Goal: Task Accomplishment & Management: Use online tool/utility

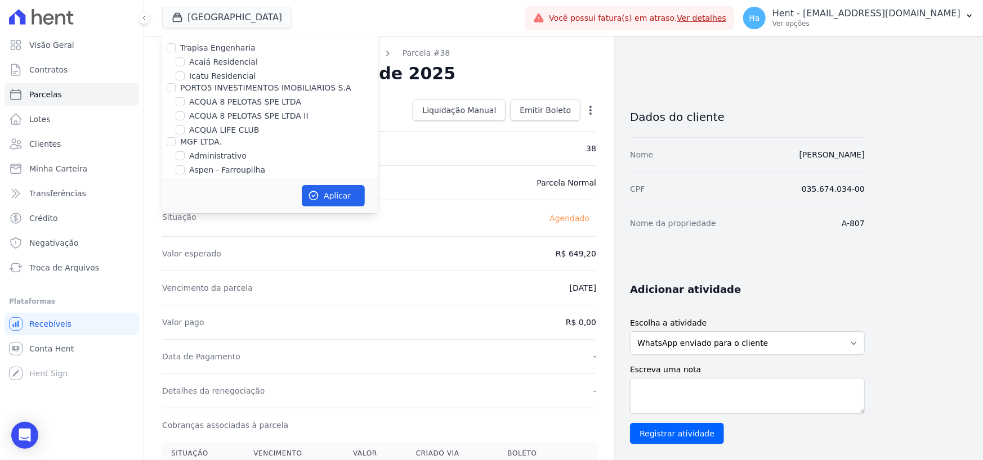
scroll to position [1328, 0]
click at [177, 137] on input "ÁUREOS" at bounding box center [180, 141] width 9 height 9
checkbox input "true"
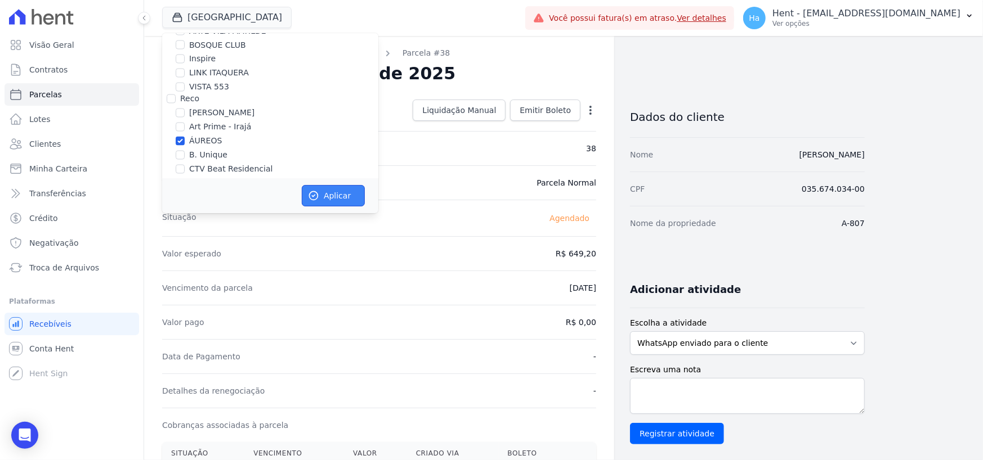
click at [325, 196] on button "Aplicar" at bounding box center [333, 195] width 63 height 21
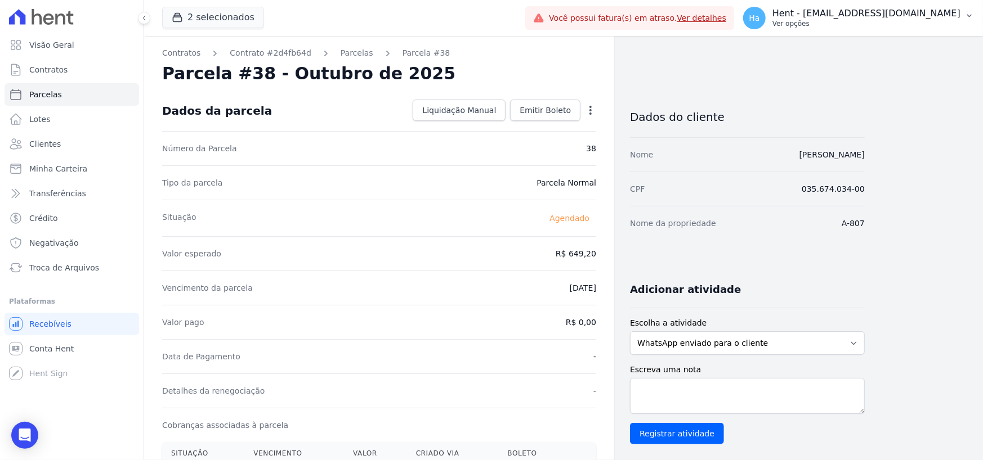
click at [930, 6] on button "Ha Hent - [EMAIL_ADDRESS][DOMAIN_NAME] Ver opções" at bounding box center [858, 18] width 249 height 32
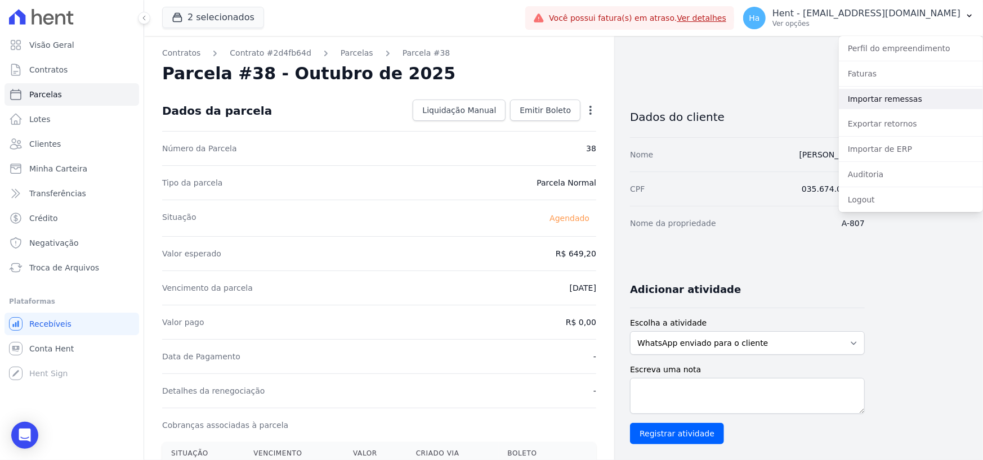
click at [895, 99] on link "Importar remessas" at bounding box center [911, 99] width 144 height 20
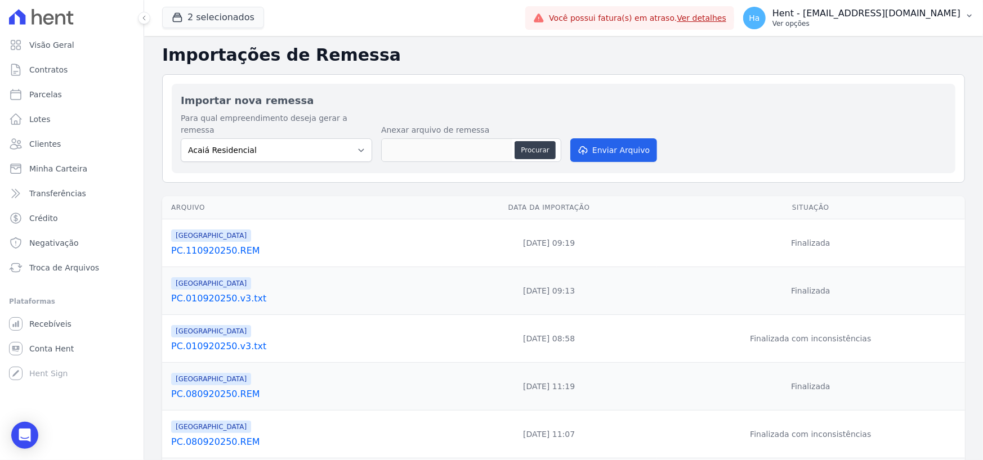
click at [882, 24] on p "Ver opções" at bounding box center [866, 23] width 188 height 9
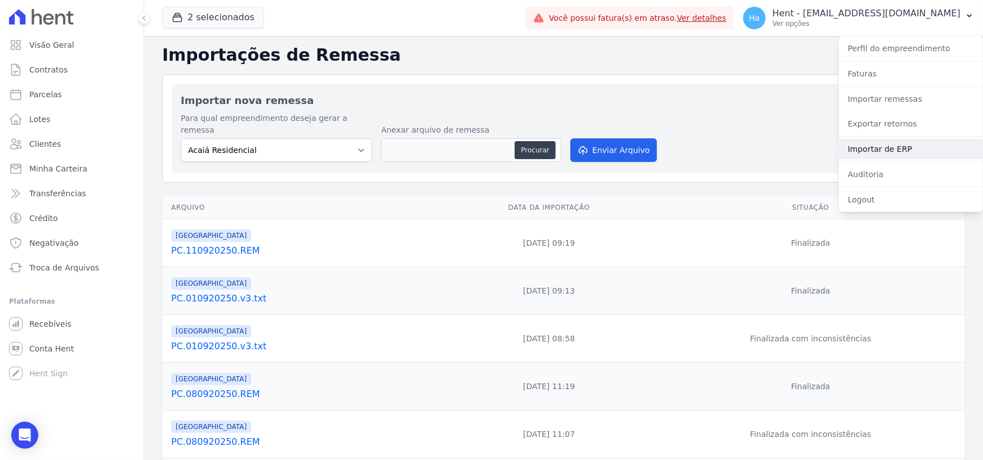
click at [898, 148] on link "Importar de ERP" at bounding box center [911, 149] width 144 height 20
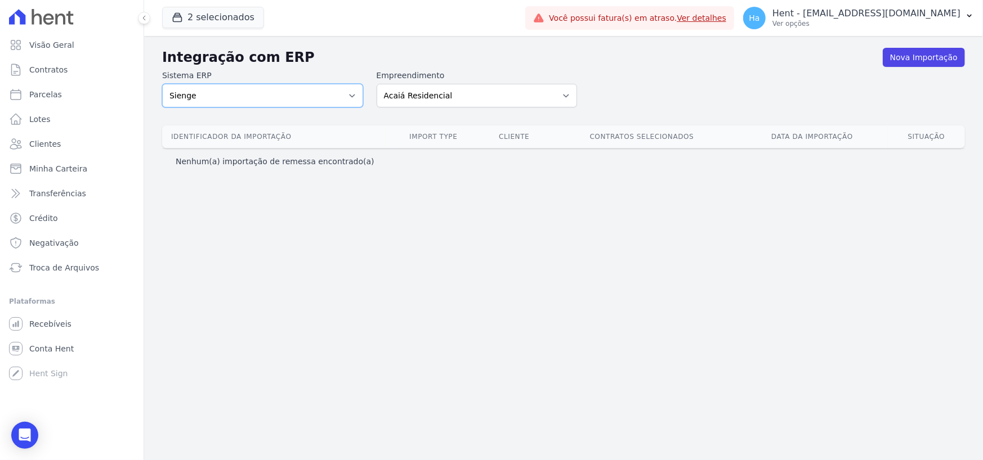
drag, startPoint x: 328, startPoint y: 95, endPoint x: 324, endPoint y: 102, distance: 8.8
click at [328, 95] on select "Sienge" at bounding box center [262, 96] width 201 height 24
click at [347, 95] on select "Sienge" at bounding box center [262, 96] width 201 height 24
click at [348, 98] on select "Sienge" at bounding box center [262, 96] width 201 height 24
click at [452, 93] on select "Acaiá Residencial ACQUA 8 PELOTAS SPE LTDA ACQUA 8 PELOTAS SPE LTDA II ACQUA LI…" at bounding box center [477, 96] width 201 height 24
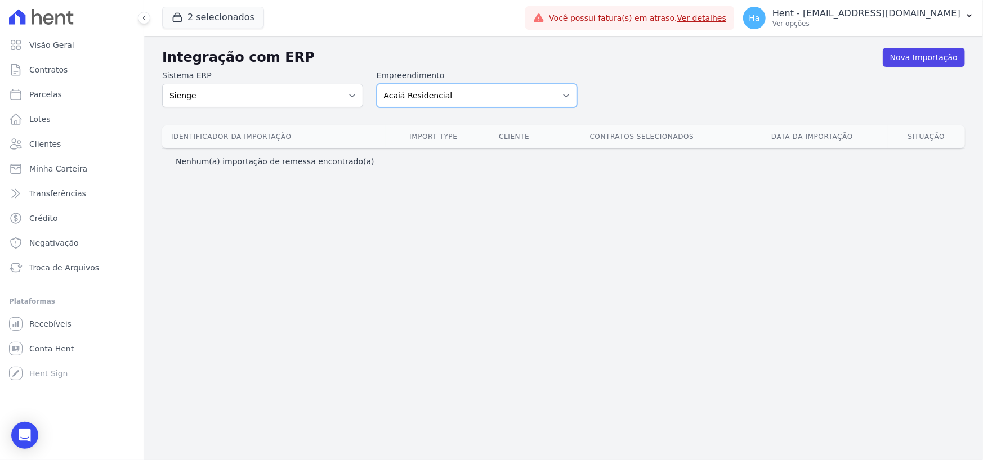
select select "9db4d767-ec98-4519-aed7-f9568aa0b04c"
click at [377, 84] on select "Acaiá Residencial ACQUA 8 PELOTAS SPE LTDA ACQUA 8 PELOTAS SPE LTDA II ACQUA LI…" at bounding box center [477, 96] width 201 height 24
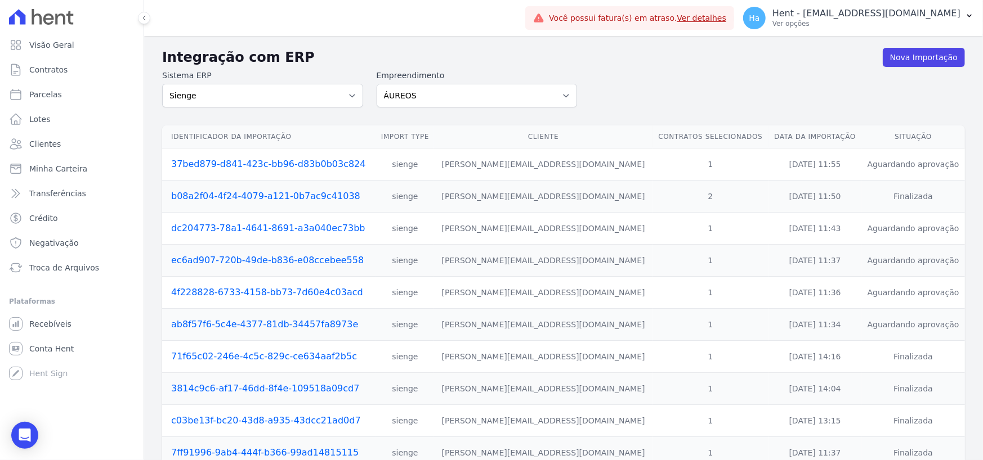
click at [268, 163] on link "37bed879-d841-423c-bb96-d83b0b03c824" at bounding box center [268, 164] width 195 height 11
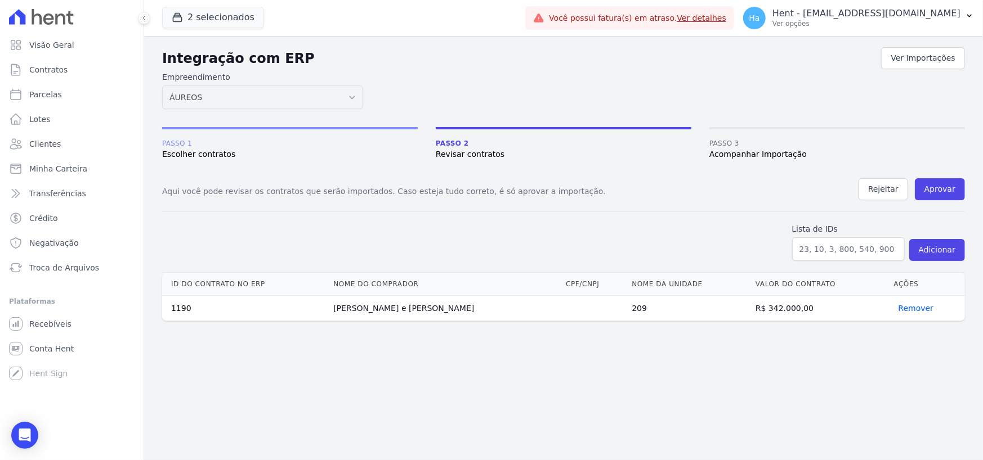
click at [613, 365] on div "Integração com ERP Ver Importações Empreendimento Acaiá Residencial ACQUA 8 PEL…" at bounding box center [563, 248] width 839 height 424
click at [883, 189] on button "Rejeitar" at bounding box center [883, 189] width 50 height 22
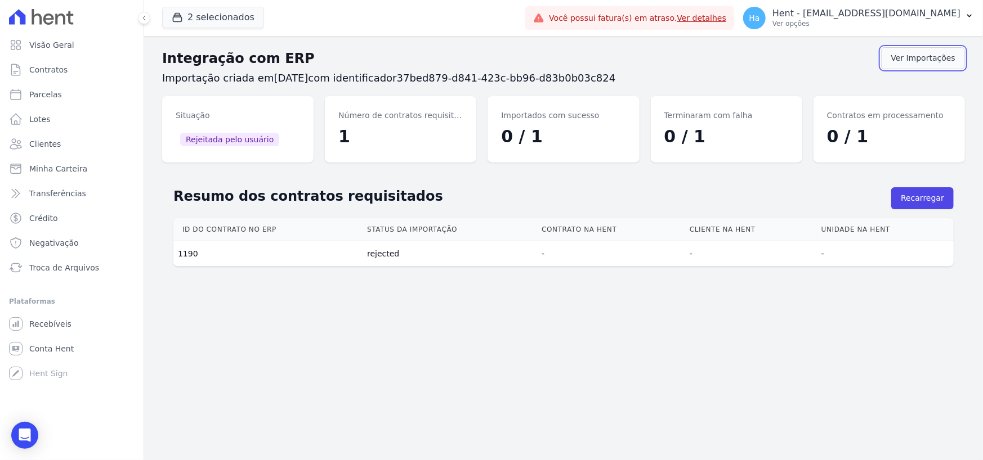
click at [921, 66] on link "Ver Importações" at bounding box center [923, 58] width 84 height 22
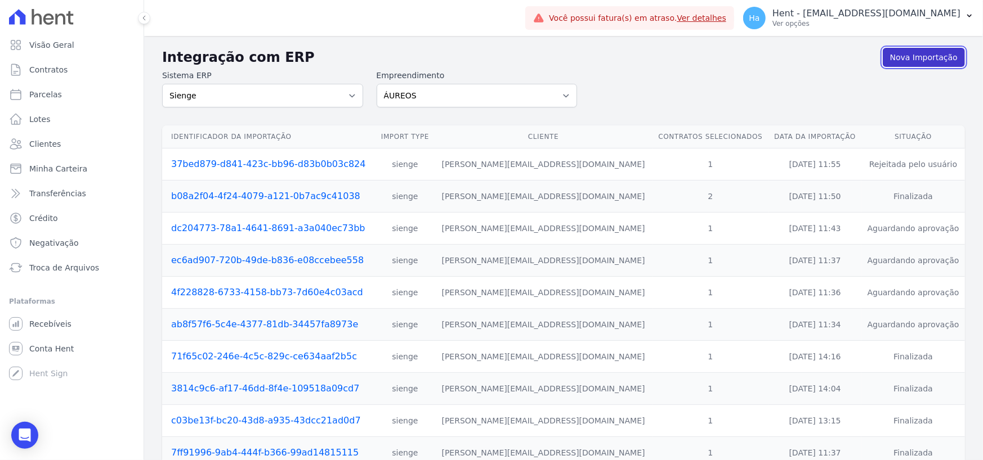
click at [912, 60] on link "Nova Importação" at bounding box center [924, 57] width 82 height 19
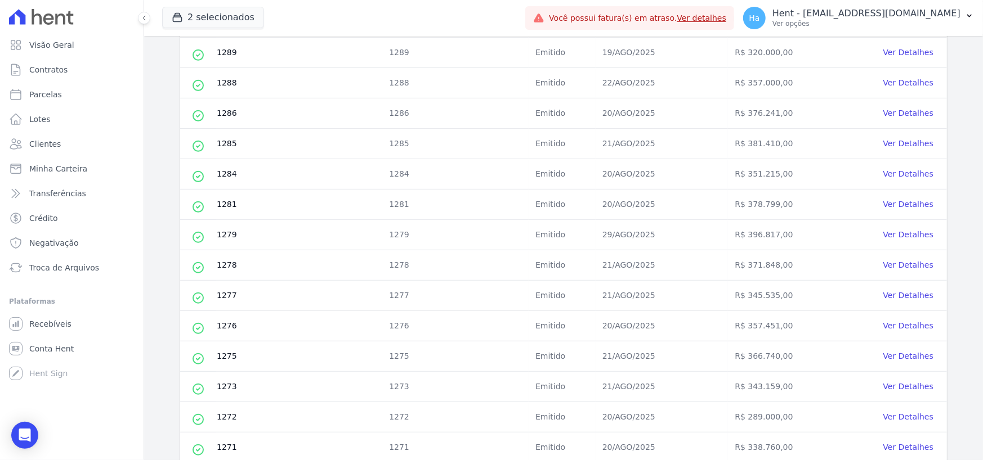
scroll to position [450, 0]
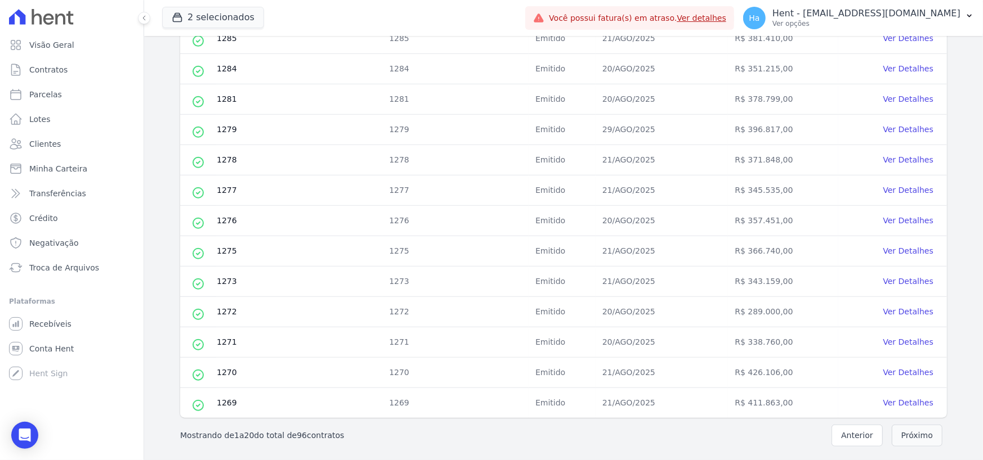
click at [915, 432] on button "Próximo" at bounding box center [917, 436] width 51 height 22
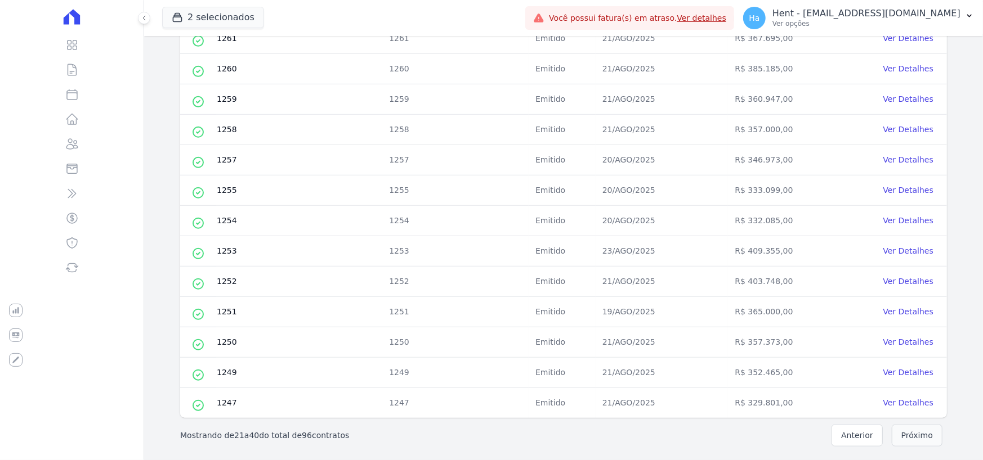
click at [920, 428] on button "Próximo" at bounding box center [917, 436] width 51 height 22
click at [920, 430] on button "Próximo" at bounding box center [917, 436] width 51 height 22
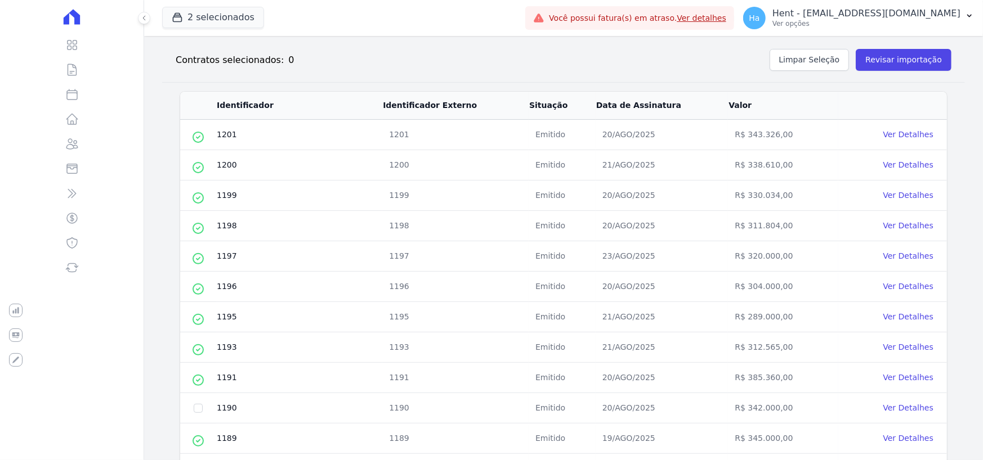
scroll to position [171, 0]
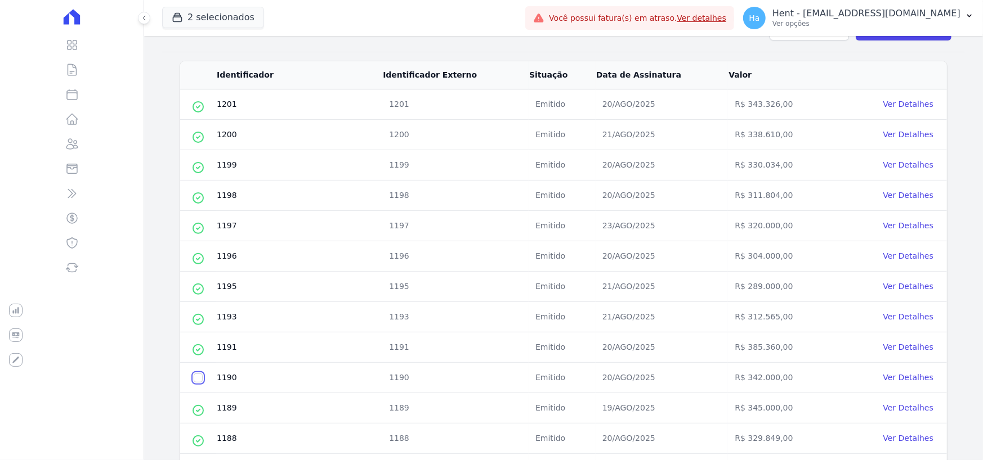
click at [194, 379] on input "checkbox" at bounding box center [198, 378] width 9 height 9
checkbox input "true"
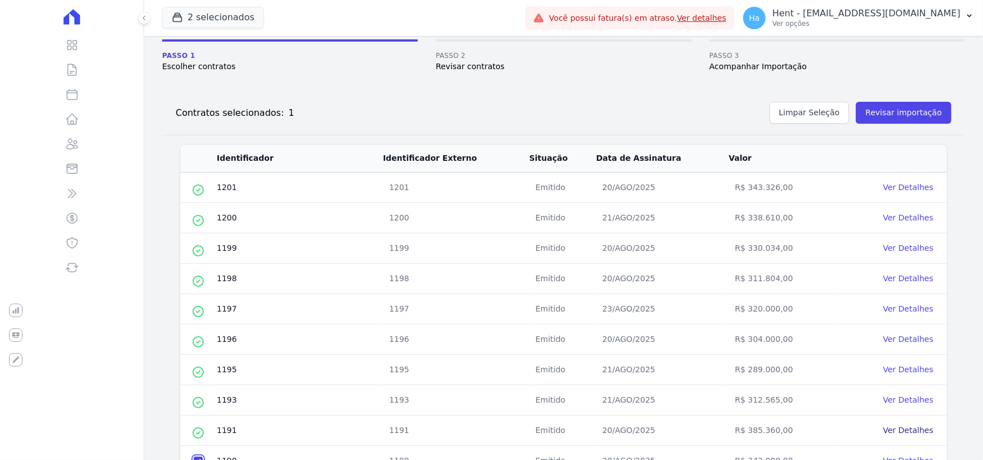
scroll to position [2, 0]
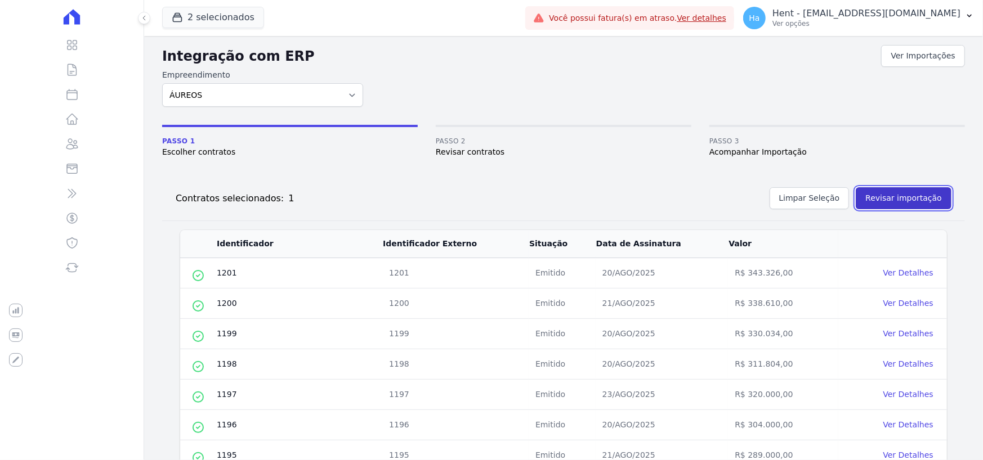
click at [896, 187] on button "Revisar importação" at bounding box center [904, 198] width 96 height 22
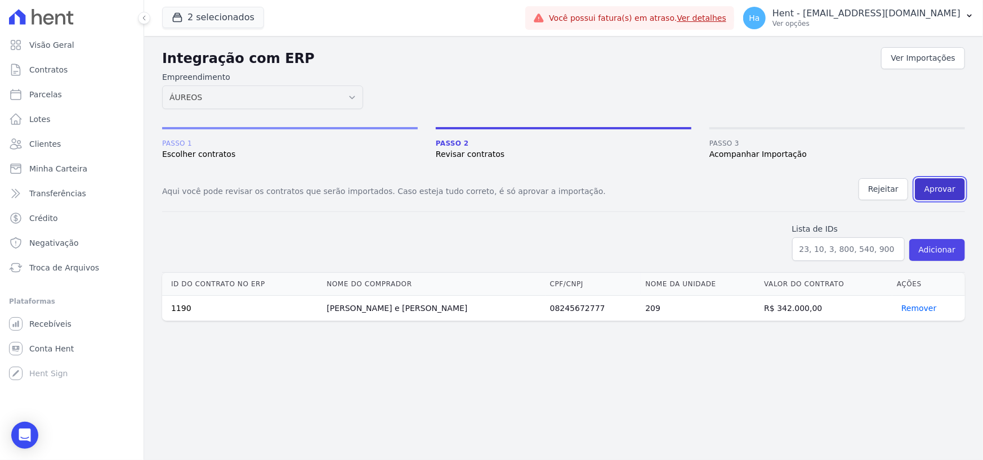
click at [950, 192] on button "Aprovar" at bounding box center [940, 189] width 50 height 22
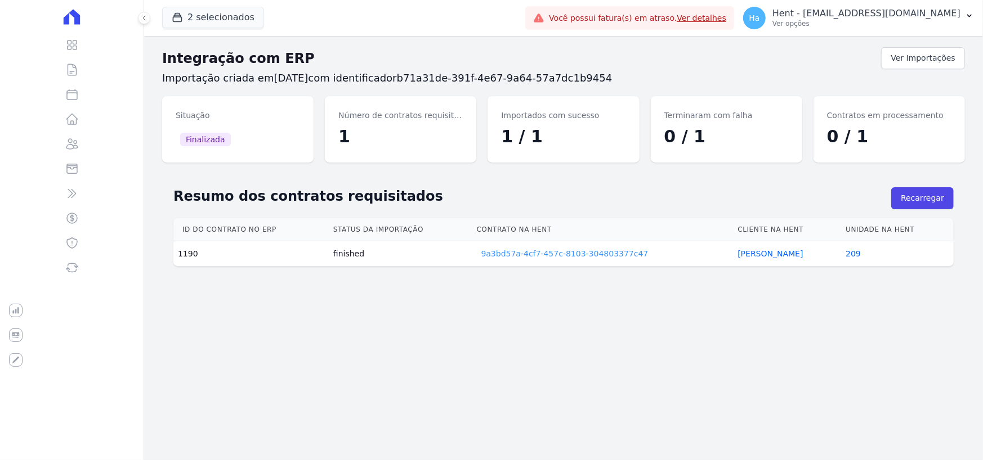
click at [605, 249] on link "9a3bd57a-4cf7-457c-8103-304803377c47" at bounding box center [564, 253] width 167 height 11
